Goal: Information Seeking & Learning: Learn about a topic

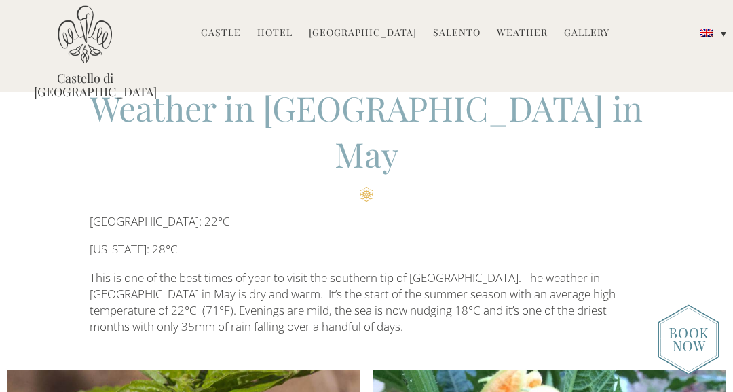
scroll to position [35, 0]
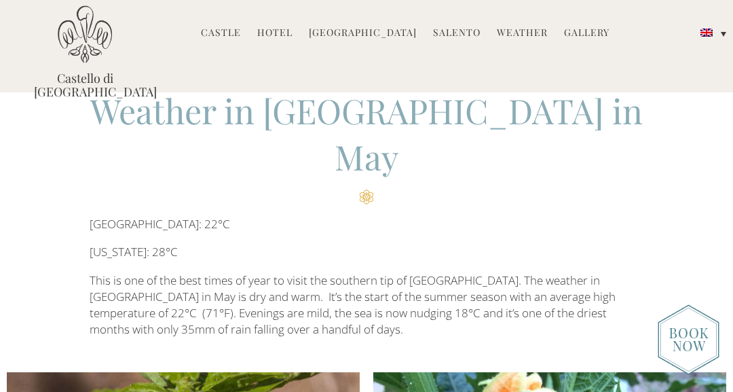
click at [284, 28] on link "Hotel" at bounding box center [274, 34] width 35 height 16
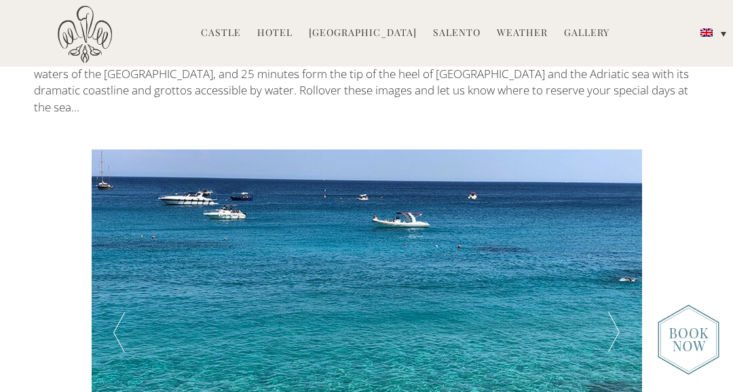
scroll to position [2080, 0]
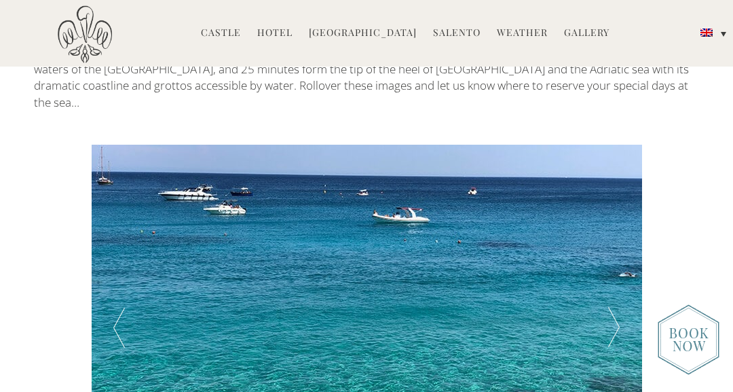
click at [615, 223] on div at bounding box center [613, 328] width 55 height 366
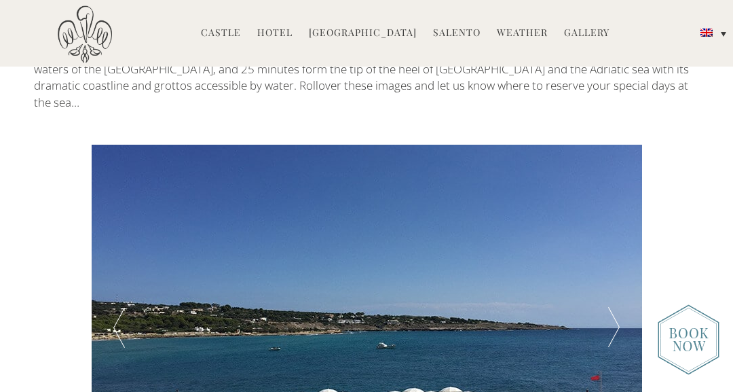
click at [615, 223] on div at bounding box center [613, 328] width 55 height 366
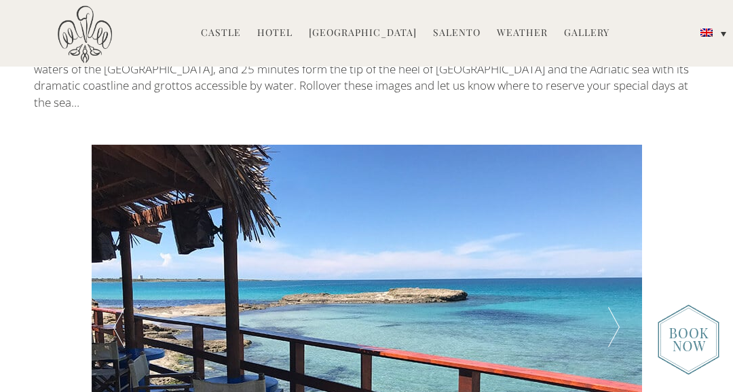
click at [615, 223] on div at bounding box center [613, 328] width 55 height 366
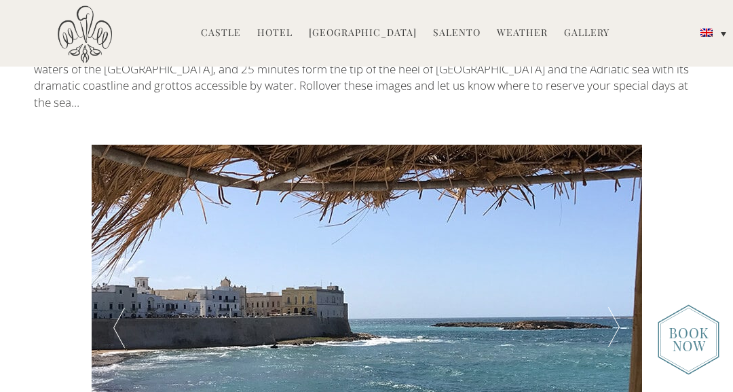
click at [615, 223] on div at bounding box center [613, 328] width 55 height 366
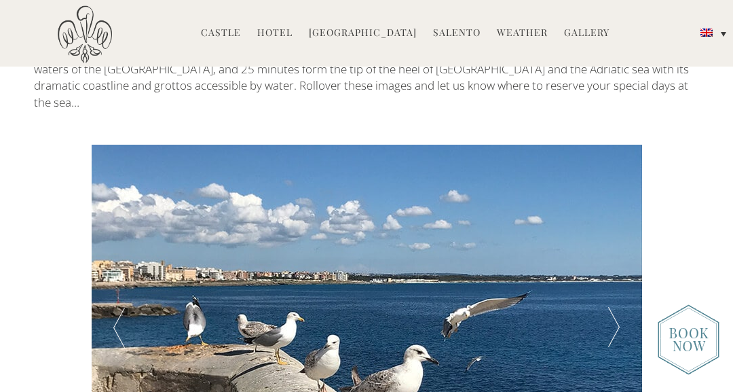
click at [615, 223] on div at bounding box center [613, 328] width 55 height 366
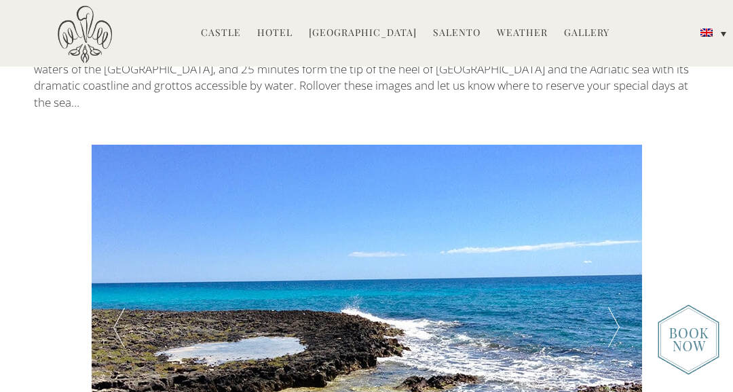
click at [615, 223] on div at bounding box center [613, 328] width 55 height 366
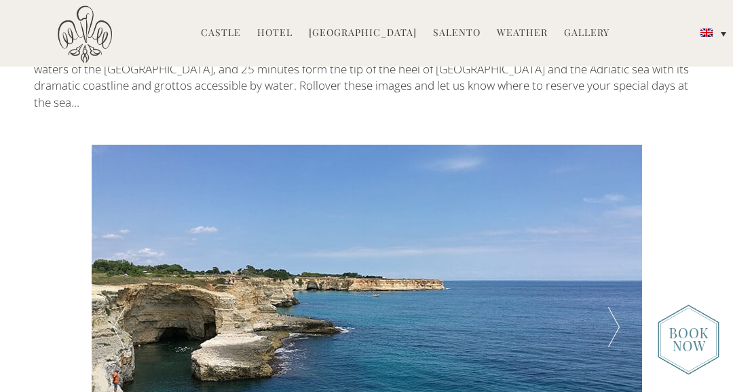
click at [615, 223] on div at bounding box center [613, 328] width 55 height 366
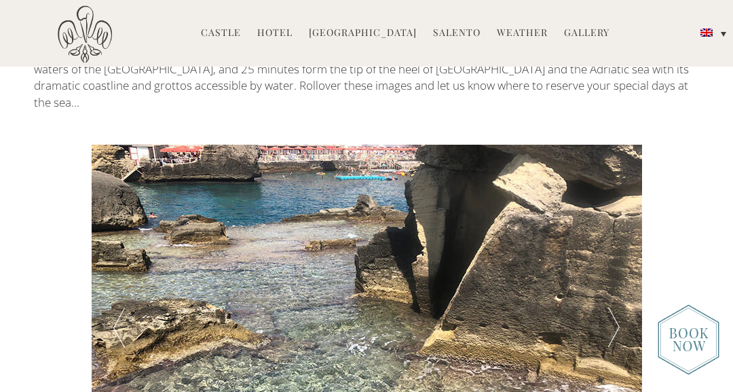
click at [615, 223] on div at bounding box center [613, 328] width 55 height 366
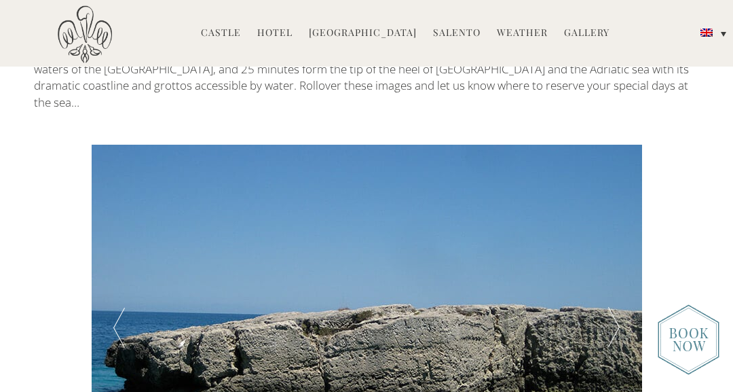
click at [615, 223] on div at bounding box center [613, 328] width 55 height 366
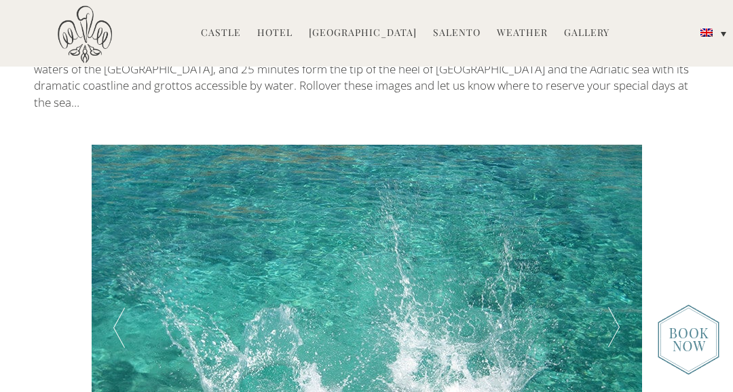
click at [615, 223] on div at bounding box center [613, 328] width 55 height 366
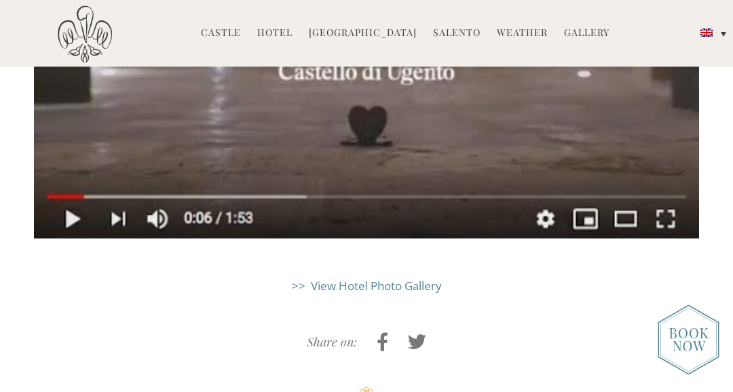
scroll to position [3347, 0]
